Goal: Task Accomplishment & Management: Use online tool/utility

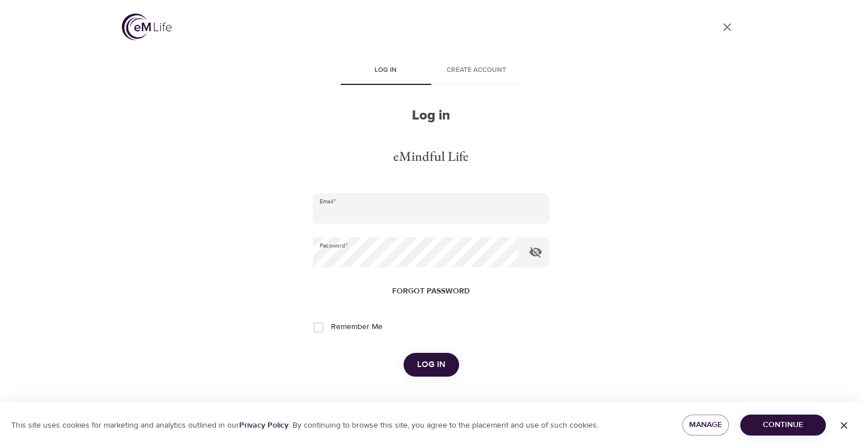
type input "[EMAIL_ADDRESS][DOMAIN_NAME]"
click at [432, 360] on span "Log in" at bounding box center [431, 364] width 28 height 15
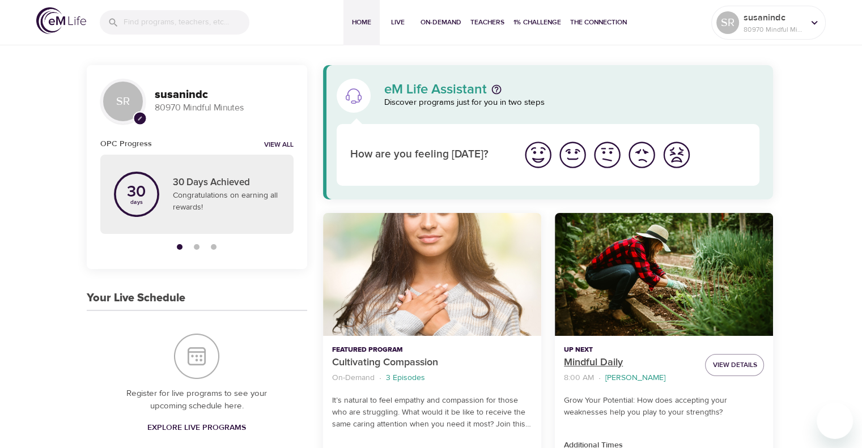
click at [595, 360] on p "Mindful Daily" at bounding box center [630, 362] width 132 height 15
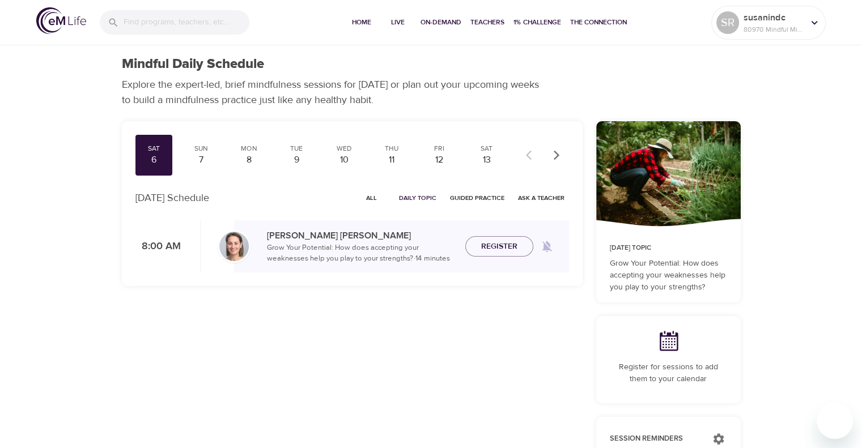
checkbox input "true"
click at [201, 156] on div "7" at bounding box center [201, 160] width 28 height 13
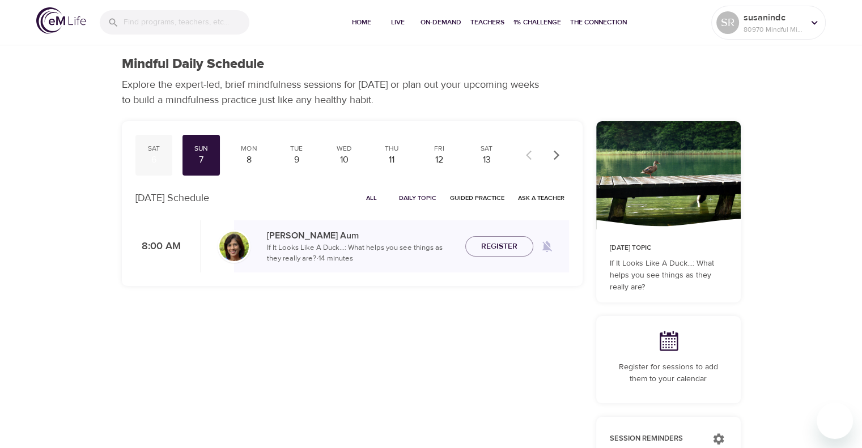
click at [148, 157] on div "6" at bounding box center [154, 160] width 28 height 13
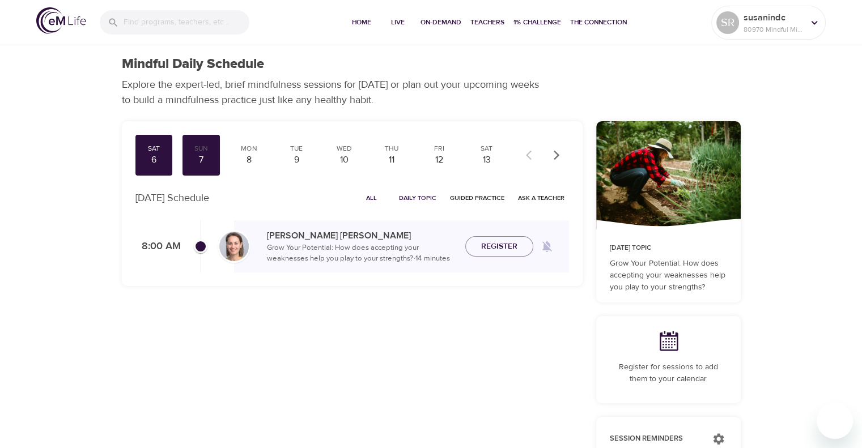
scroll to position [392, 0]
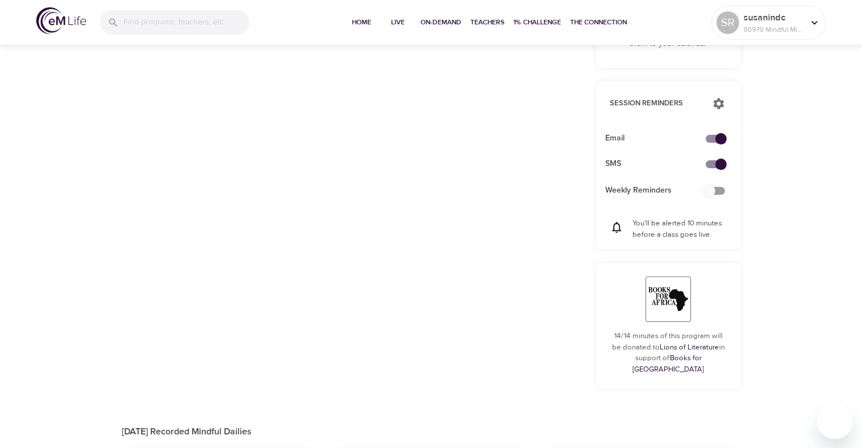
click at [148, 157] on div "Sat 6 Sun 7 Mon 8 Tue 9 Wed 10 Thu 11 Fri 12 Sat 13 Sun 14 Mon 15 Tue 16 Wed 17…" at bounding box center [352, 94] width 474 height 630
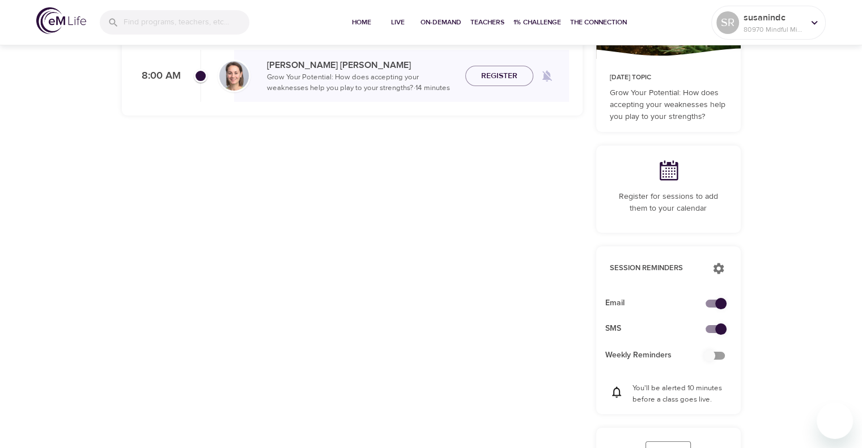
scroll to position [0, 0]
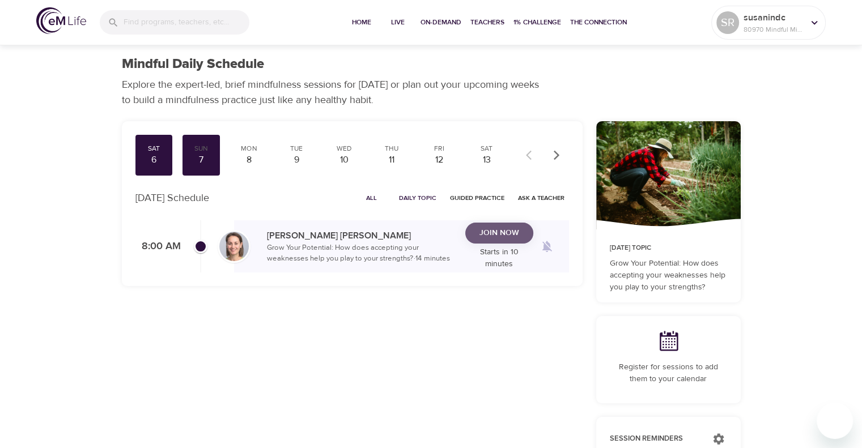
click at [499, 239] on span "Join Now" at bounding box center [499, 233] width 40 height 14
